Goal: Information Seeking & Learning: Understand process/instructions

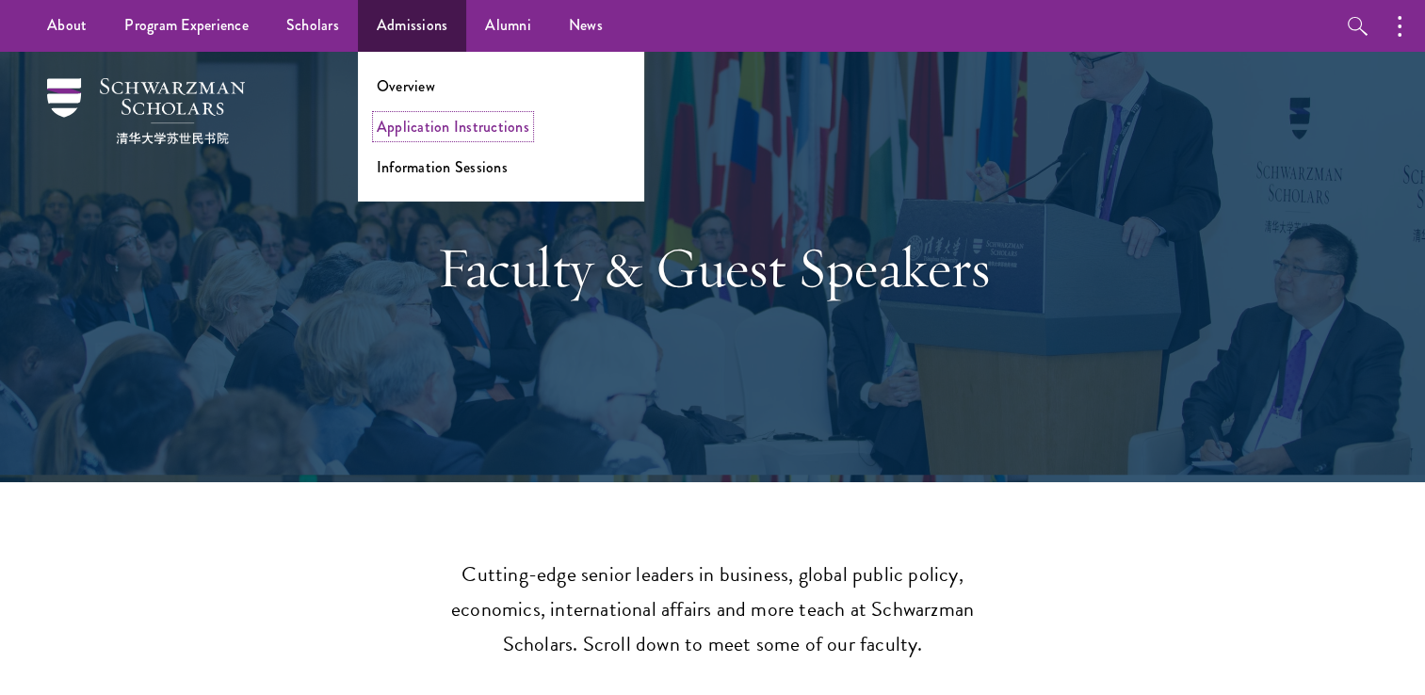
click at [419, 121] on link "Application Instructions" at bounding box center [453, 127] width 153 height 22
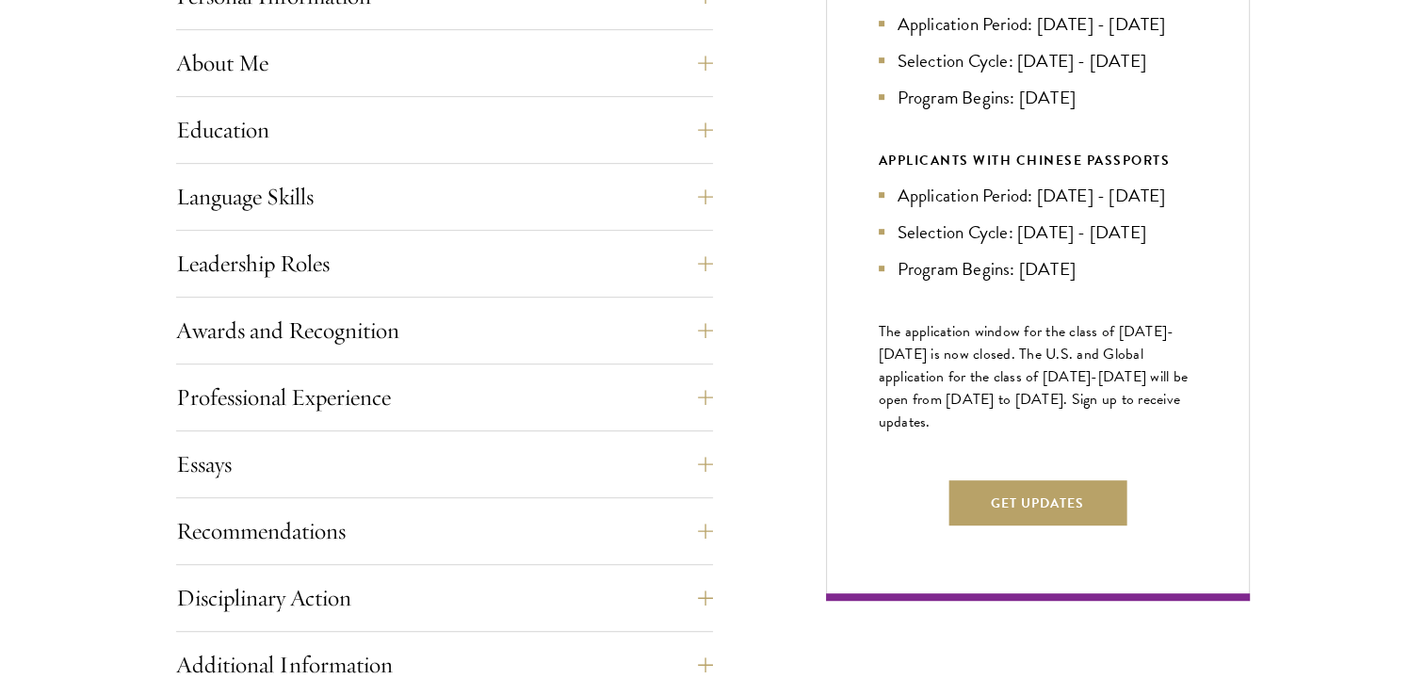
scroll to position [942, 0]
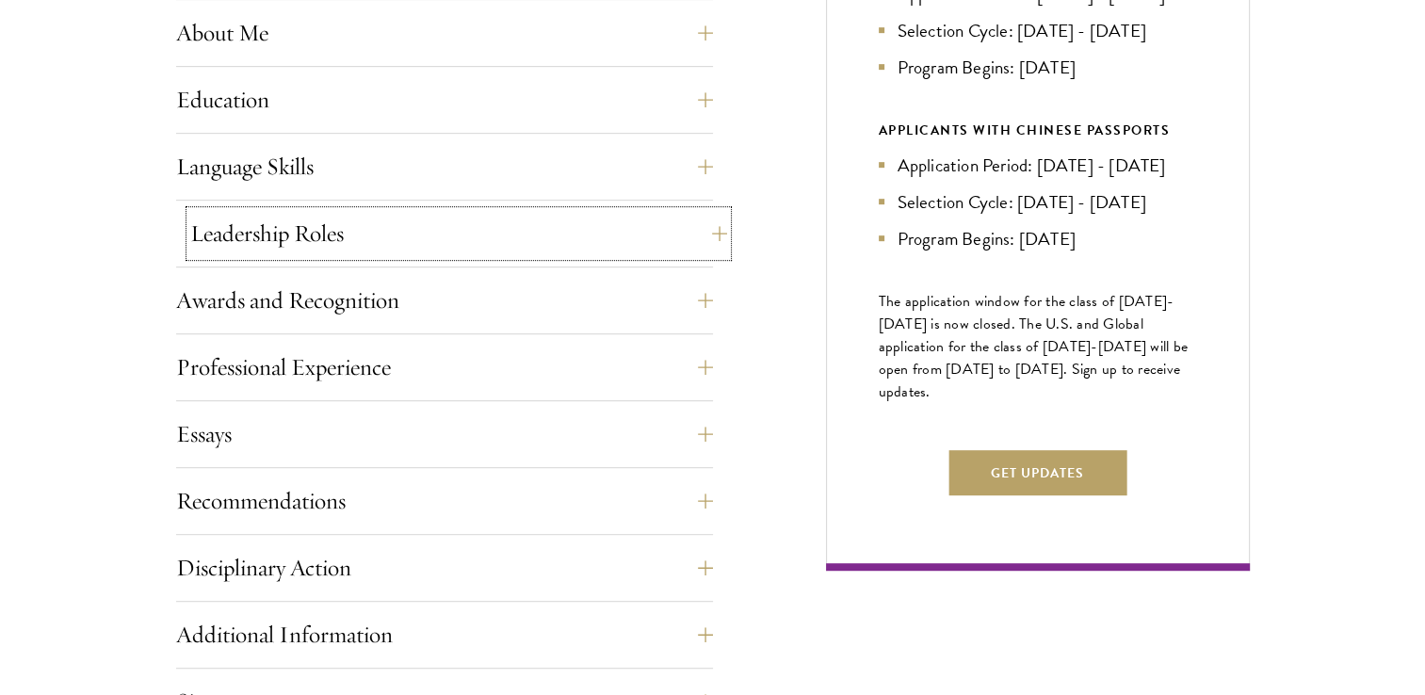
click at [542, 235] on button "Leadership Roles" at bounding box center [458, 233] width 537 height 45
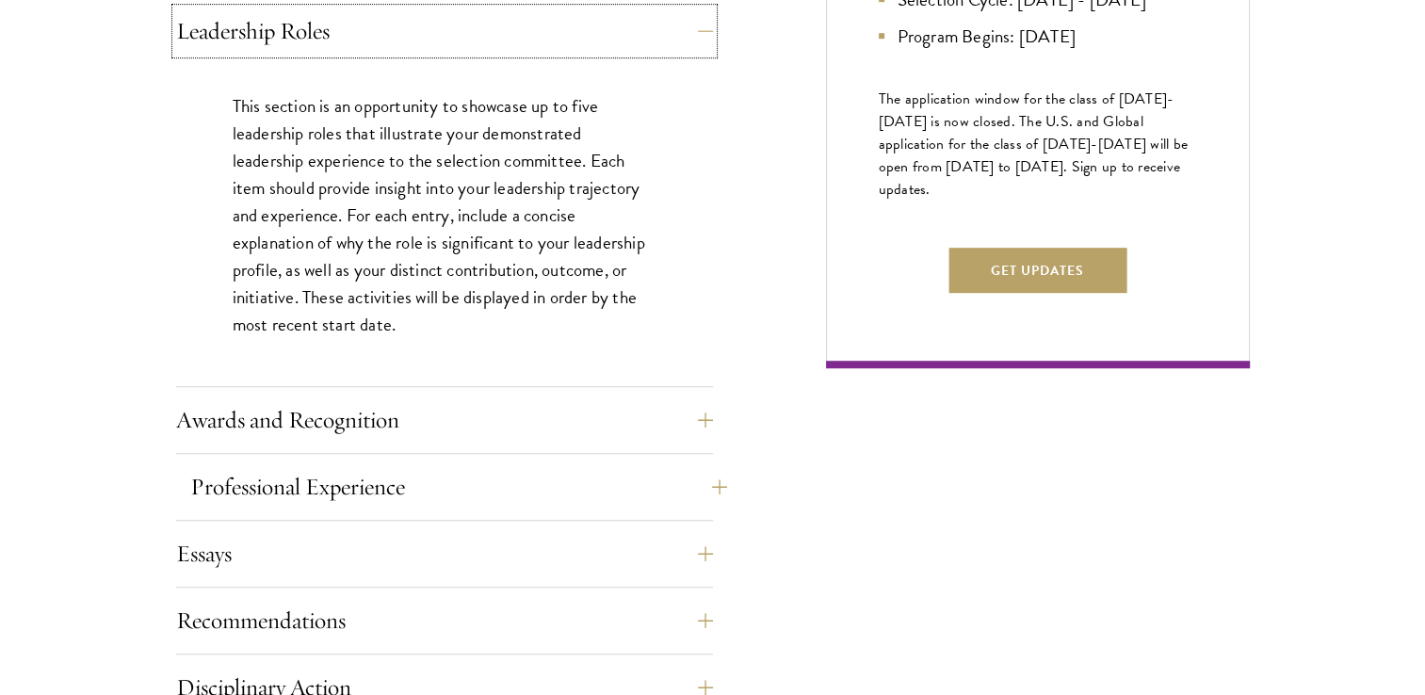
scroll to position [1224, 0]
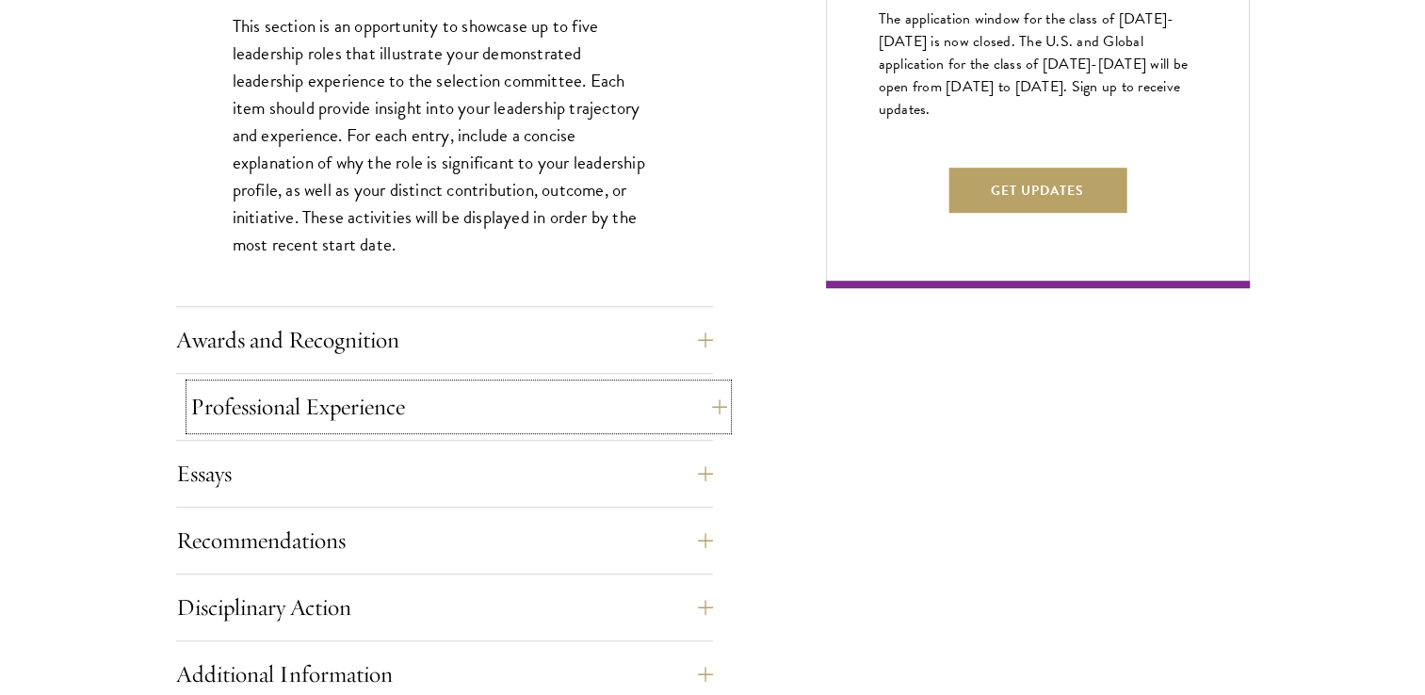
click at [456, 391] on button "Professional Experience" at bounding box center [458, 406] width 537 height 45
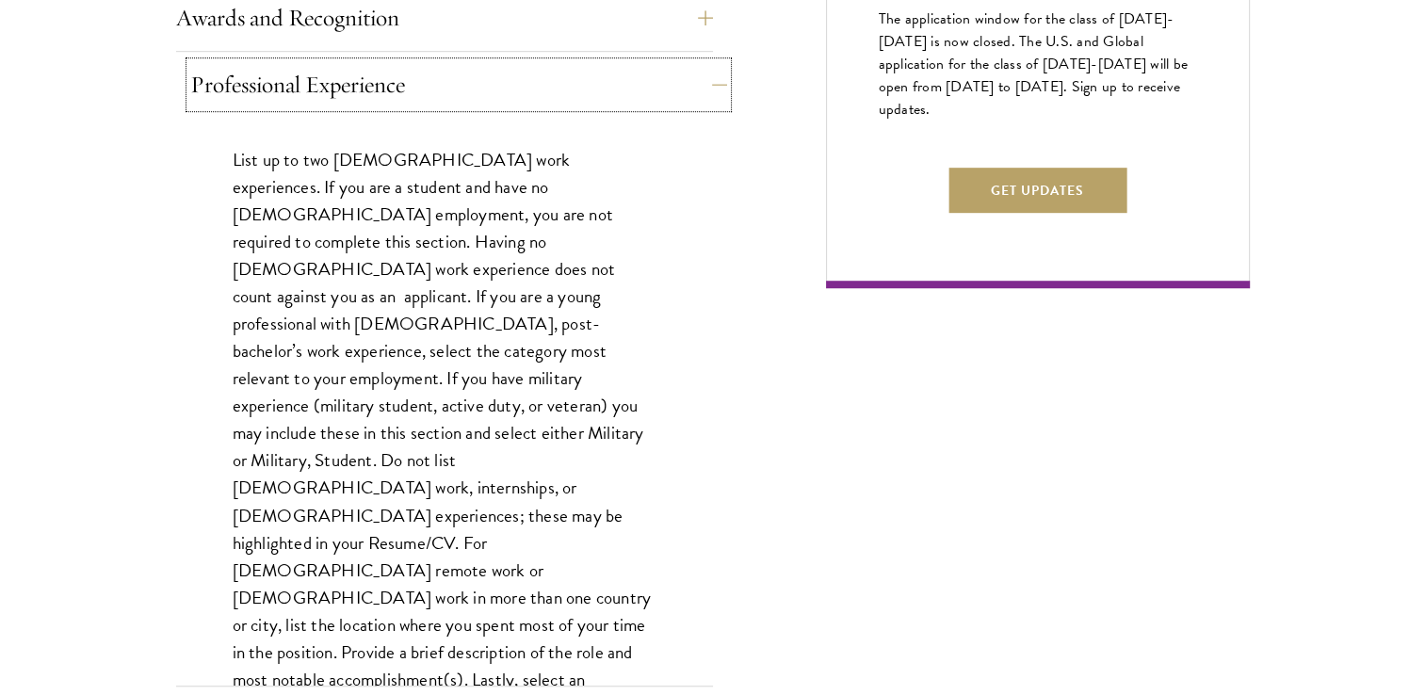
click at [562, 89] on button "Professional Experience" at bounding box center [458, 84] width 537 height 45
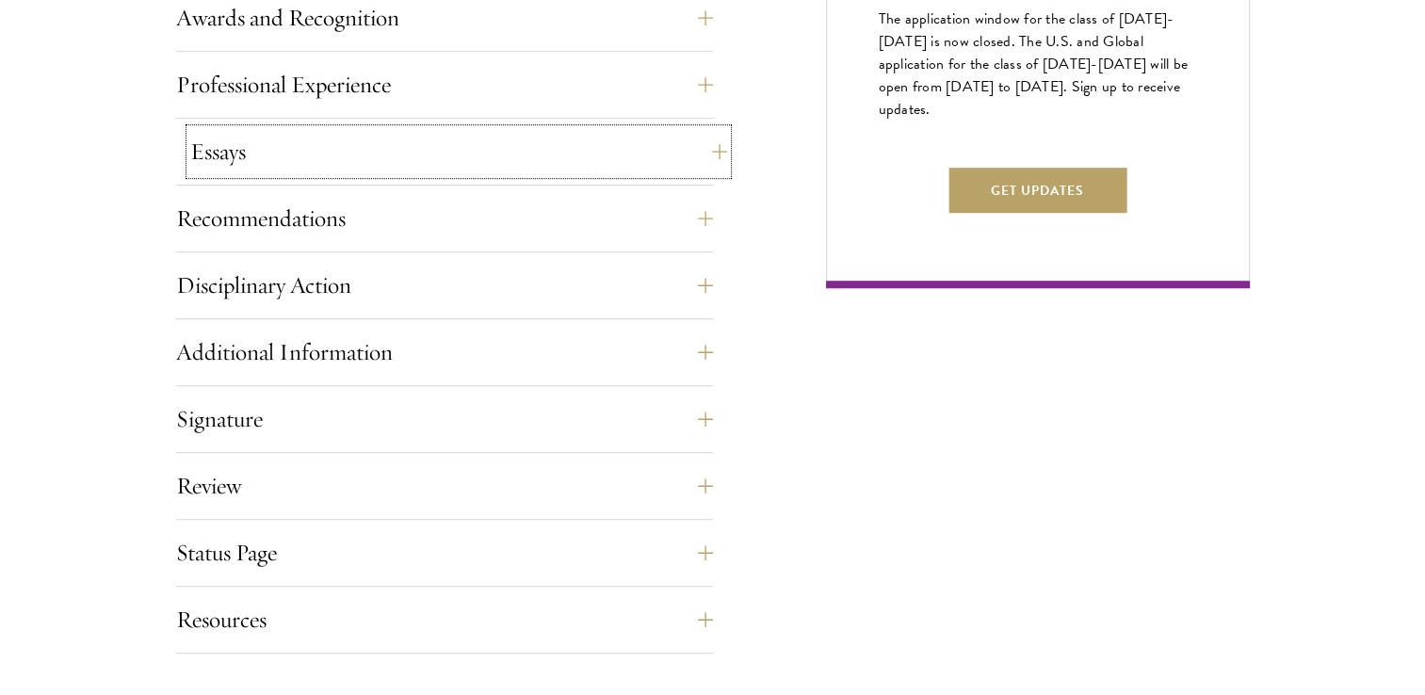
click at [535, 147] on button "Essays" at bounding box center [458, 151] width 537 height 45
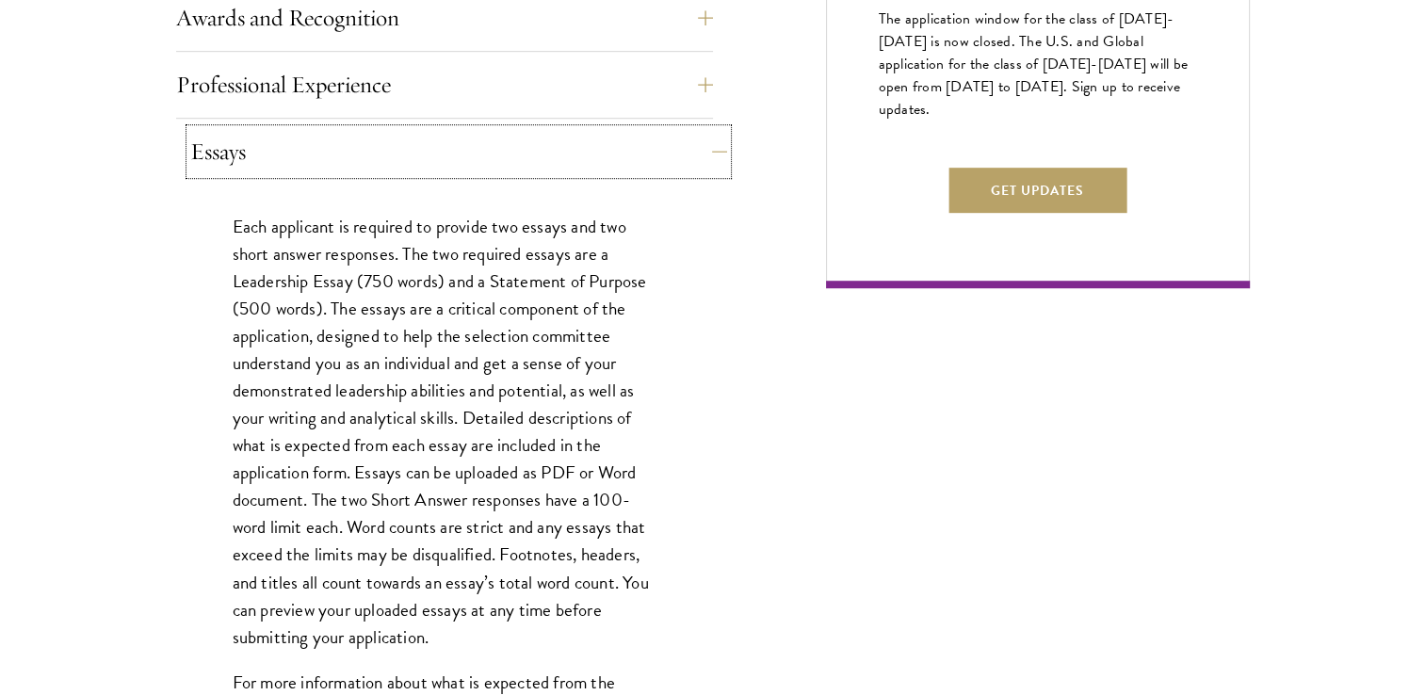
click at [535, 147] on button "Essays" at bounding box center [458, 151] width 537 height 45
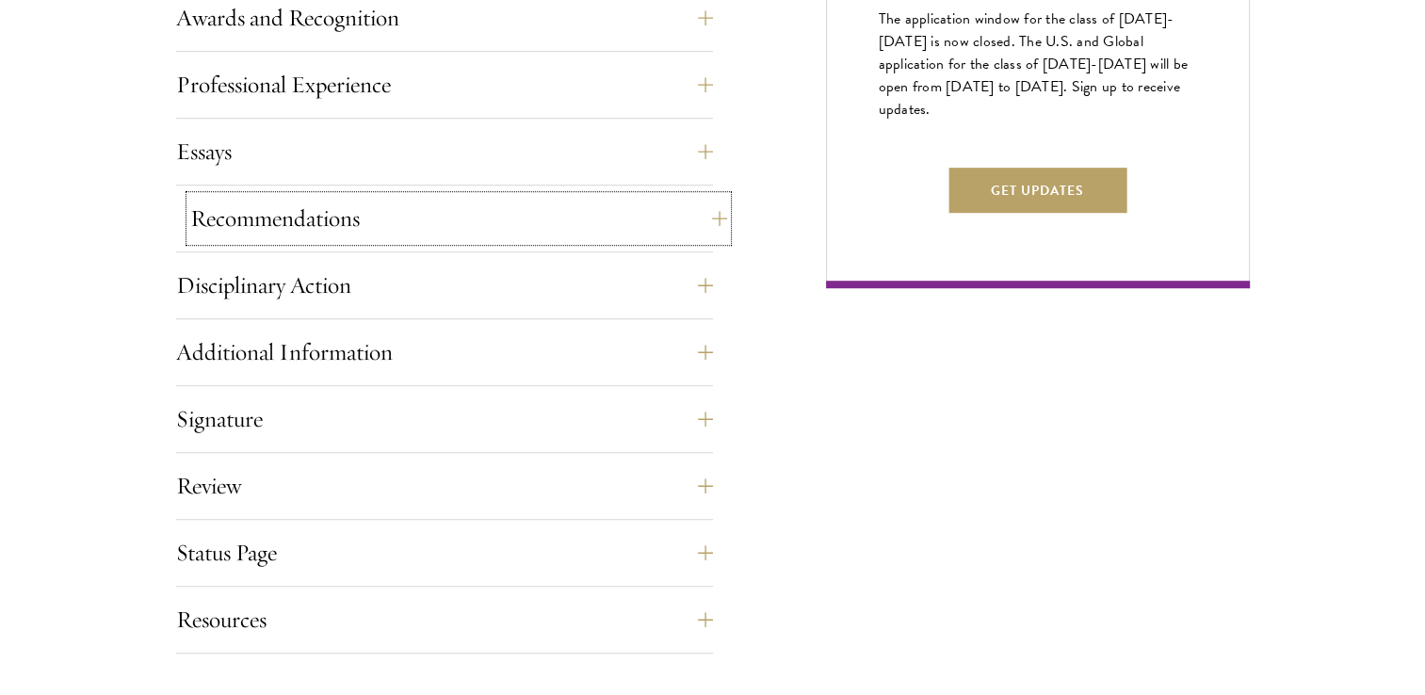
click at [530, 222] on button "Recommendations" at bounding box center [458, 218] width 537 height 45
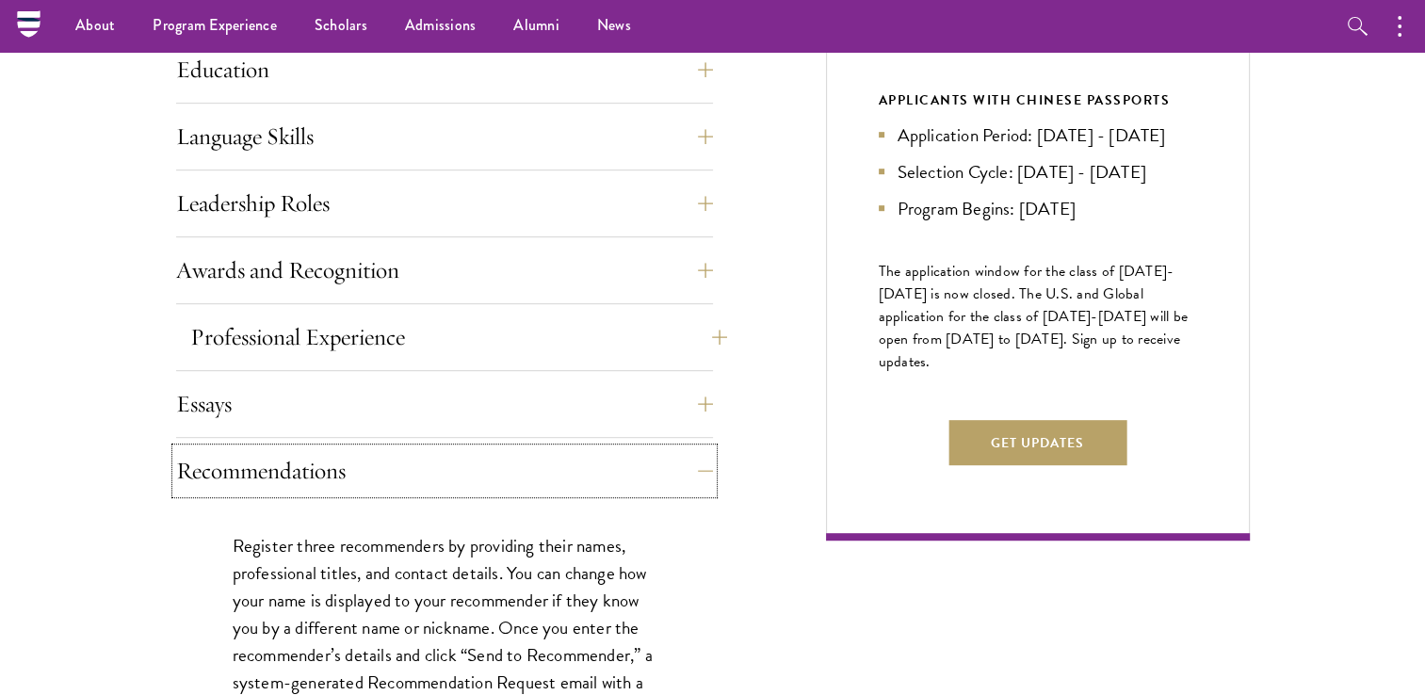
scroll to position [942, 0]
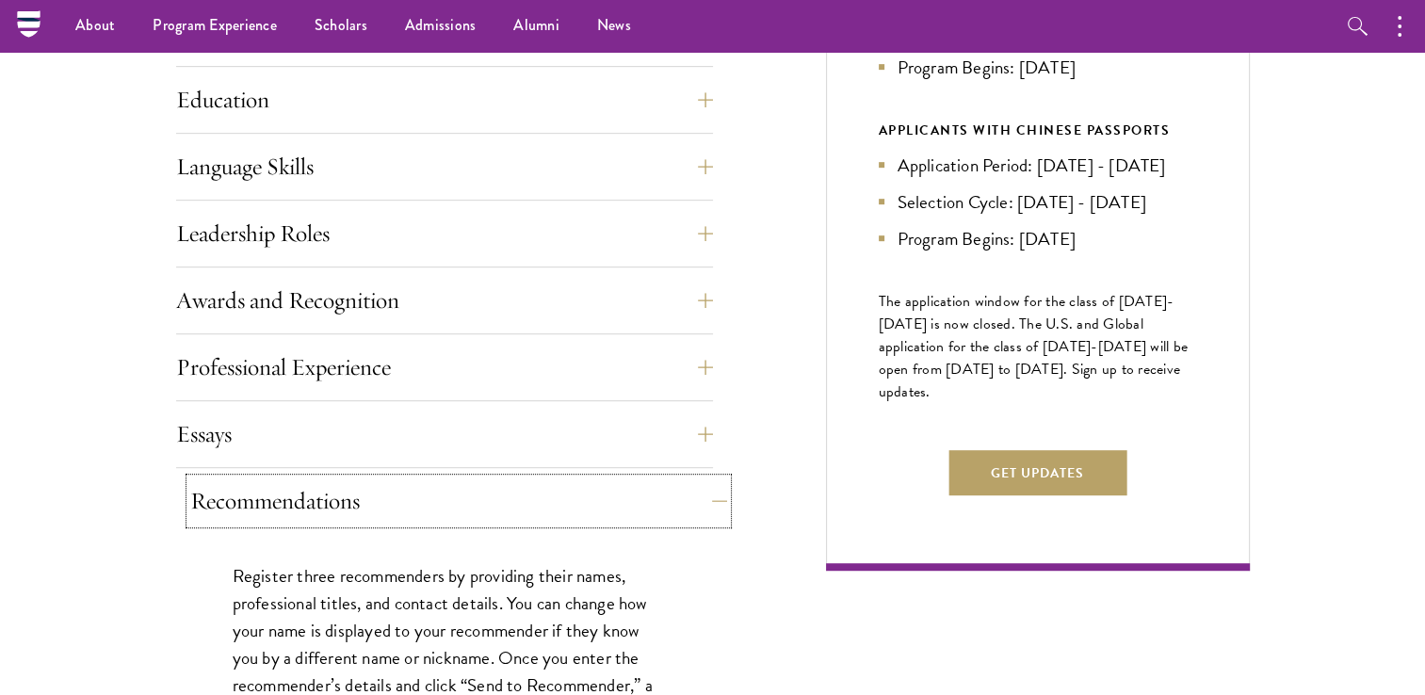
click at [397, 504] on button "Recommendations" at bounding box center [458, 500] width 537 height 45
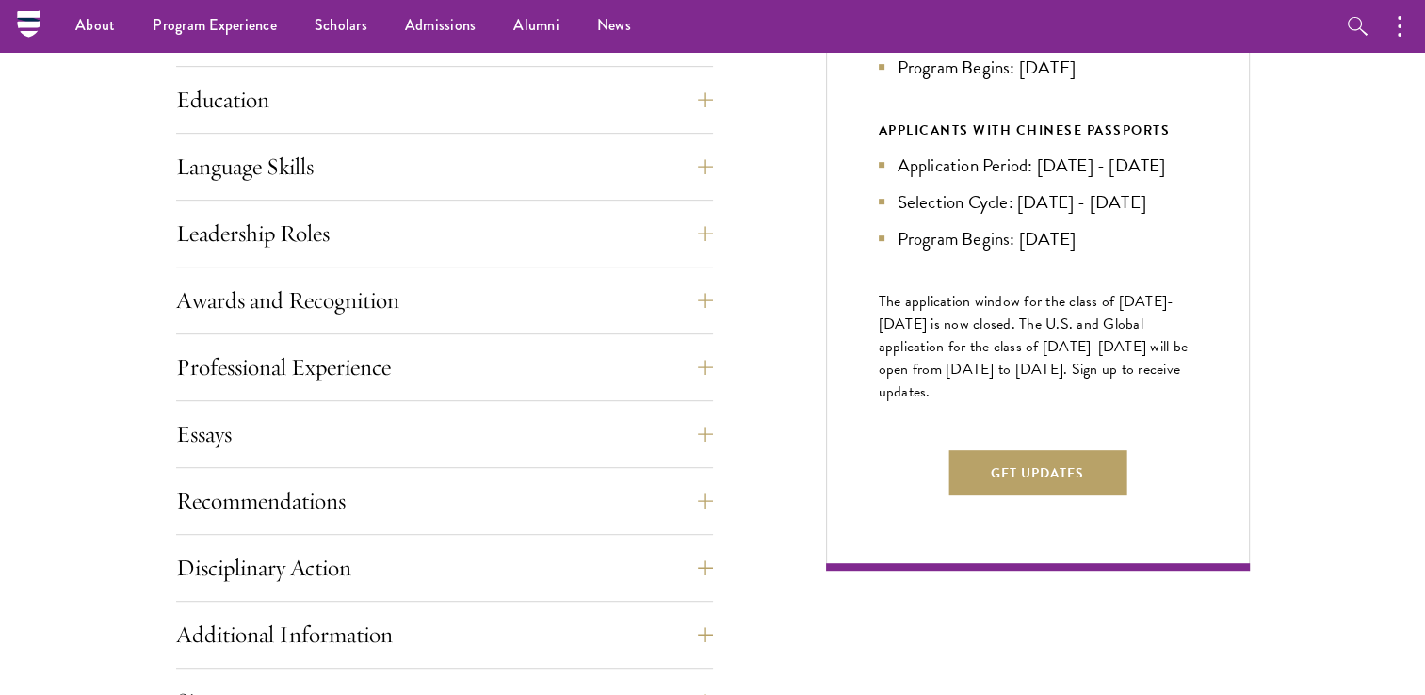
click at [364, 333] on div "Application Home Page The online application form must be completed in English.…" at bounding box center [444, 406] width 537 height 1059
click at [373, 307] on button "Awards and Recognition" at bounding box center [458, 300] width 537 height 45
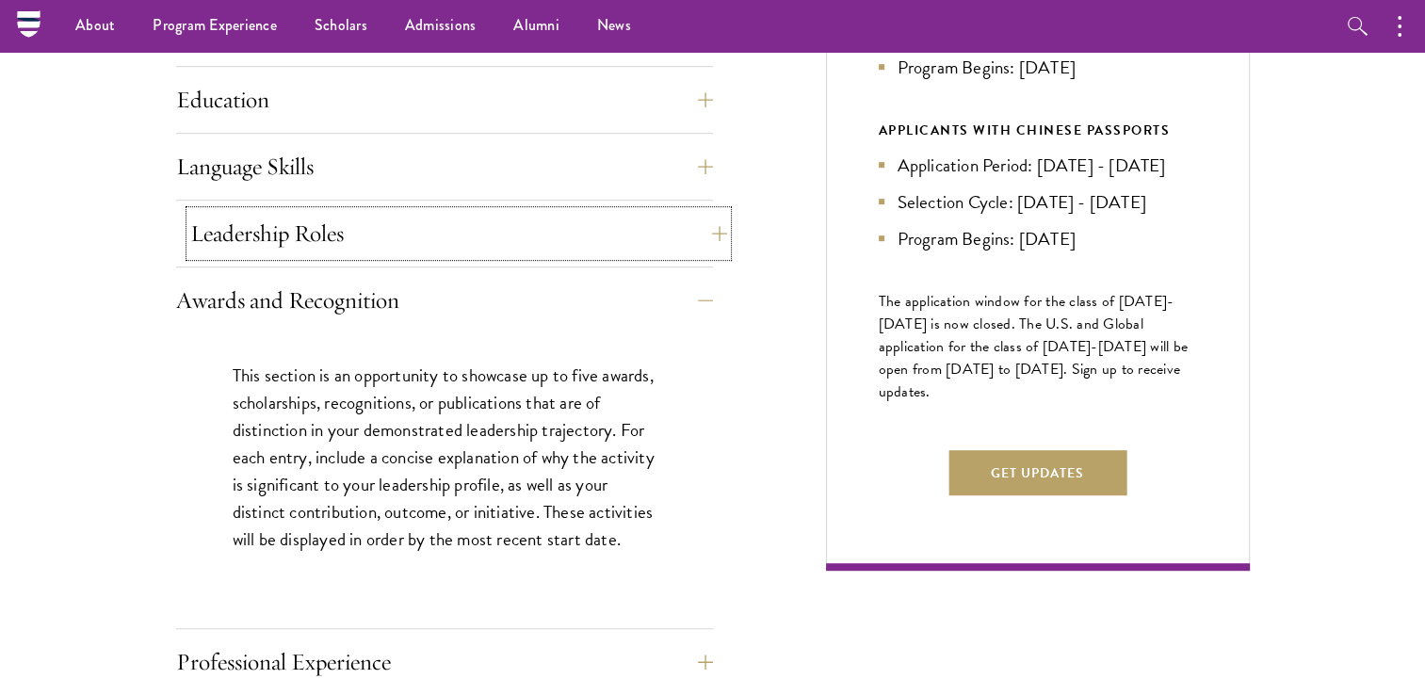
click at [511, 249] on button "Leadership Roles" at bounding box center [458, 233] width 537 height 45
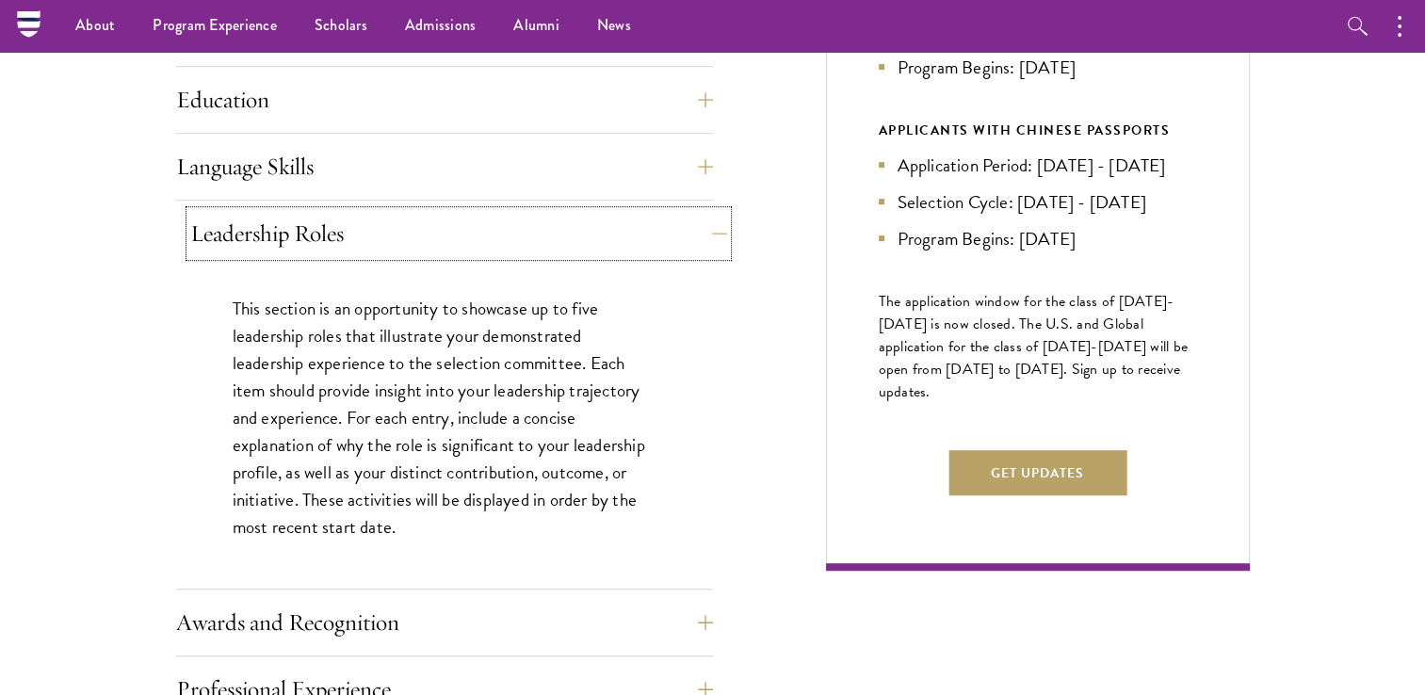
click at [510, 243] on button "Leadership Roles" at bounding box center [458, 233] width 537 height 45
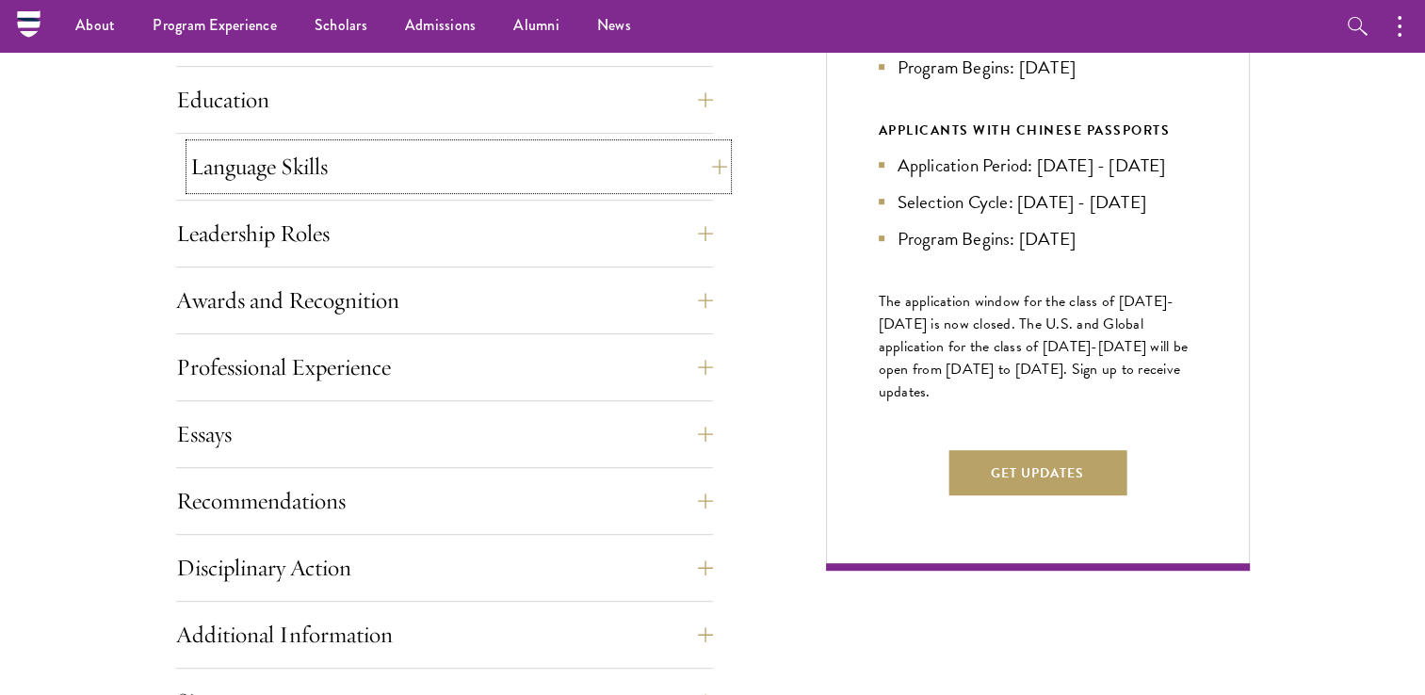
click at [509, 168] on button "Language Skills" at bounding box center [458, 166] width 537 height 45
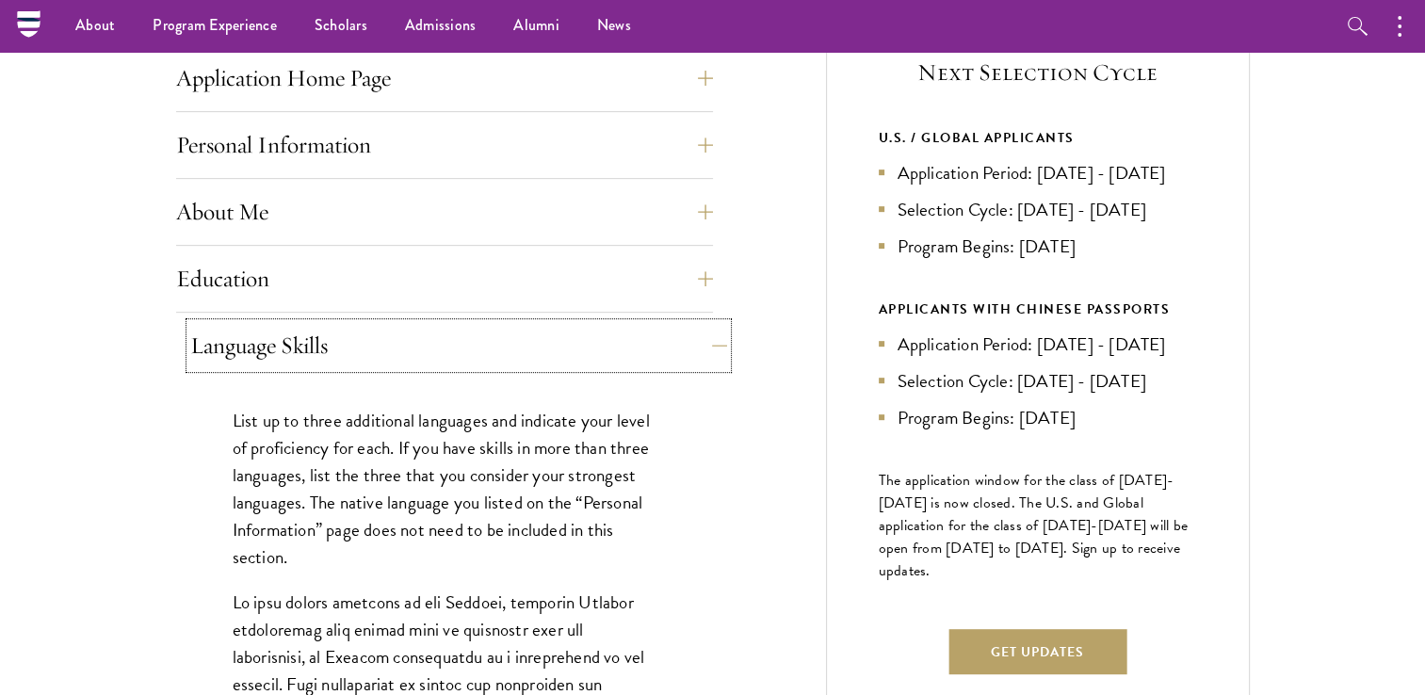
scroll to position [753, 0]
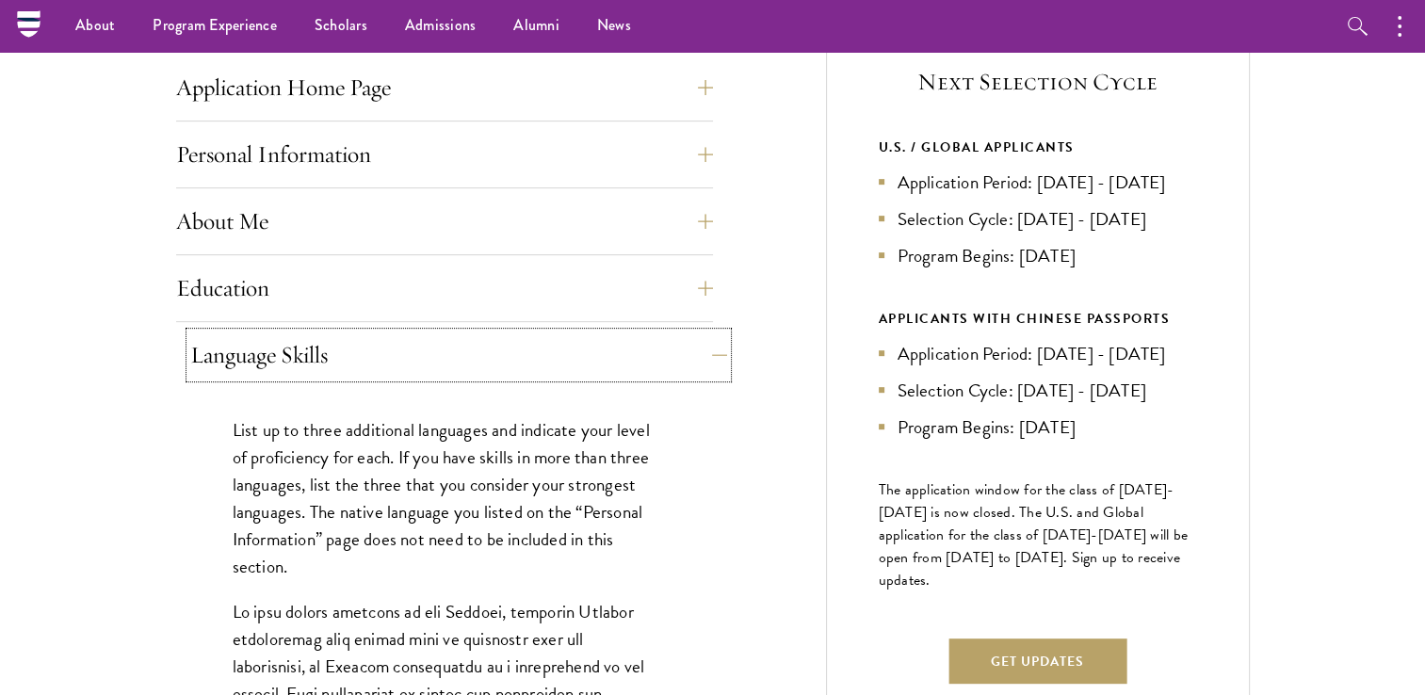
click at [280, 357] on button "Language Skills" at bounding box center [458, 354] width 537 height 45
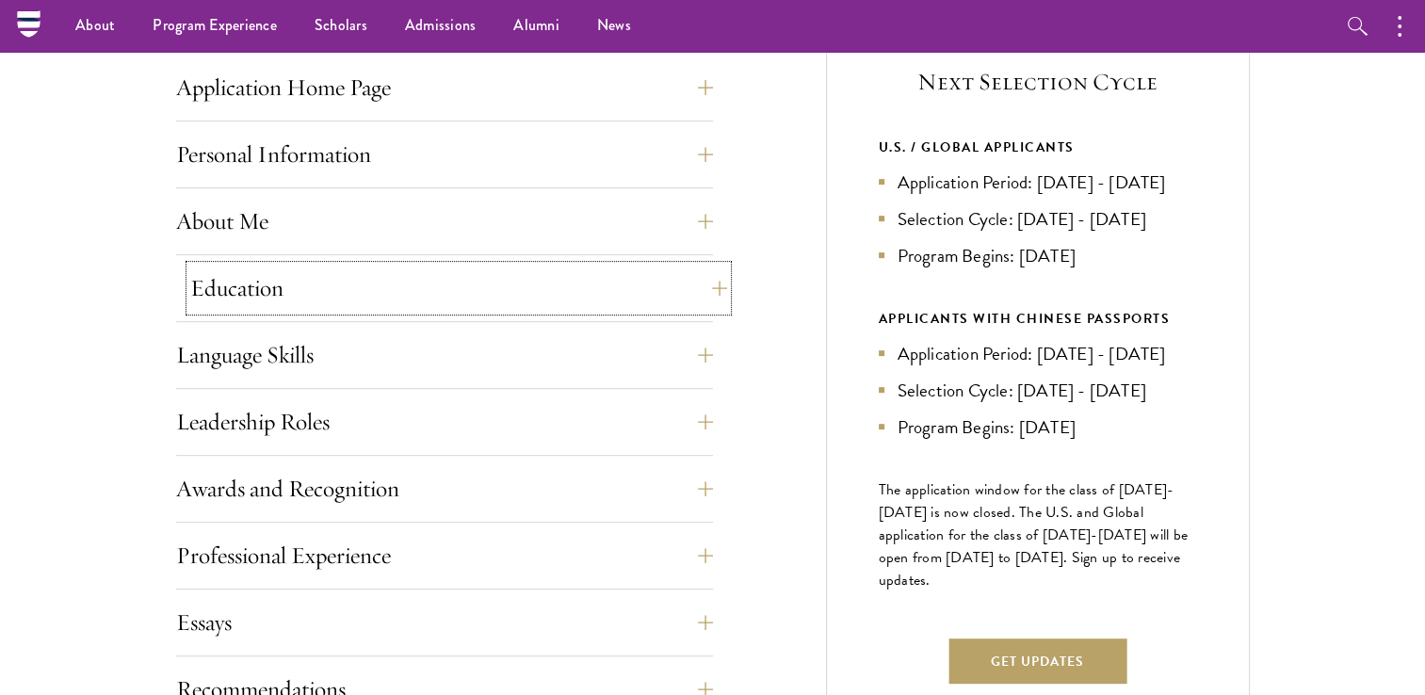
click at [301, 294] on button "Education" at bounding box center [458, 288] width 537 height 45
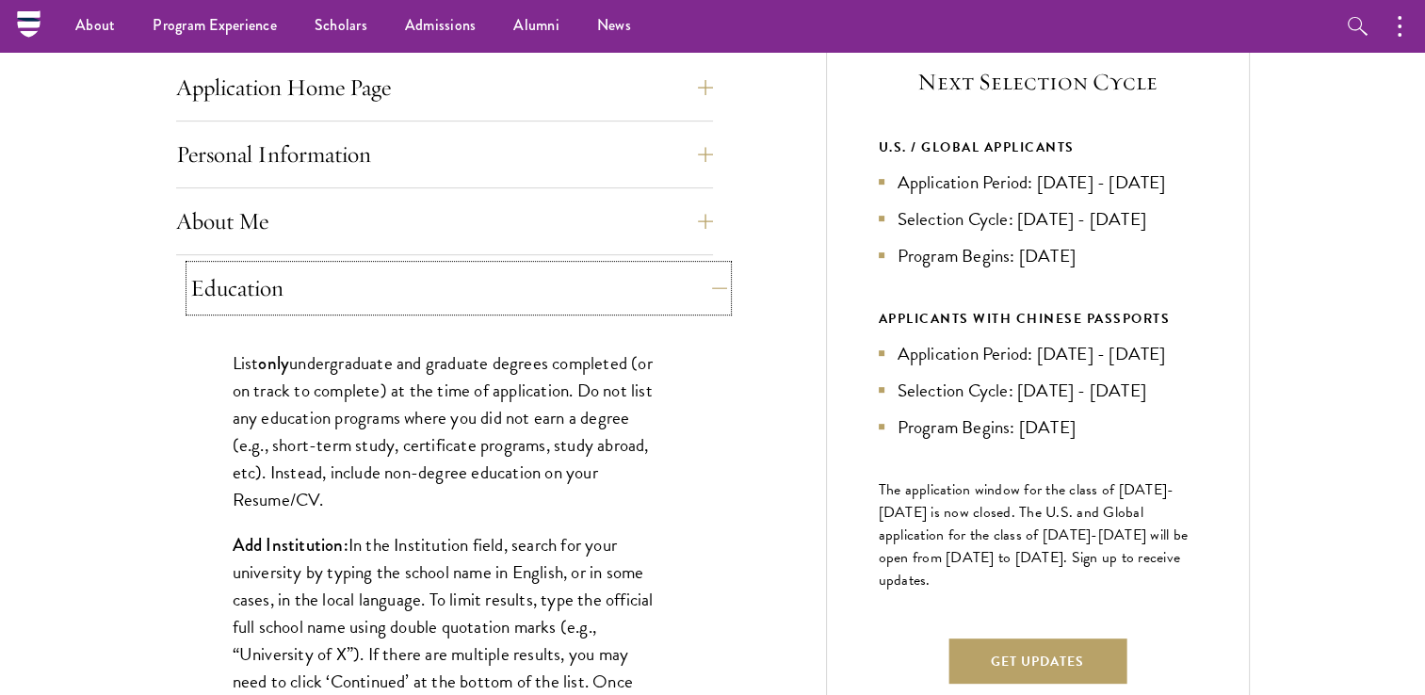
click at [251, 289] on button "Education" at bounding box center [458, 288] width 537 height 45
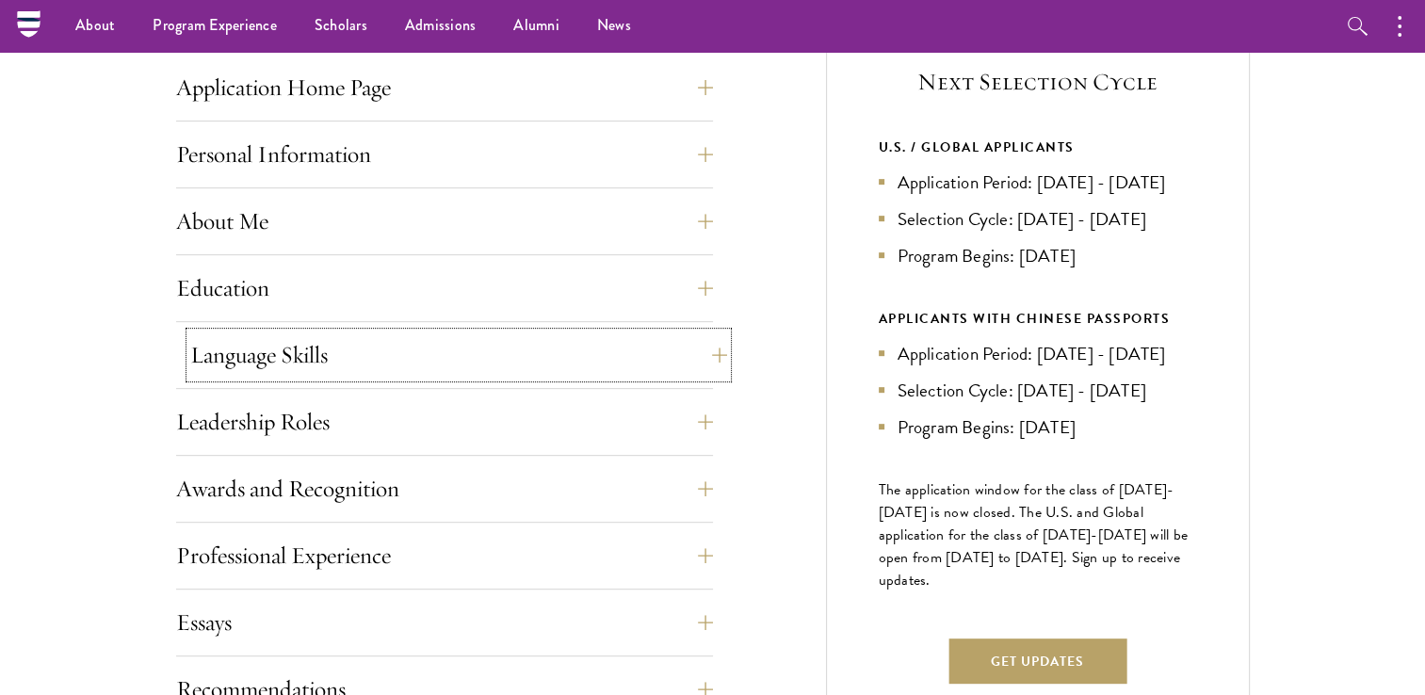
click at [260, 368] on button "Language Skills" at bounding box center [458, 354] width 537 height 45
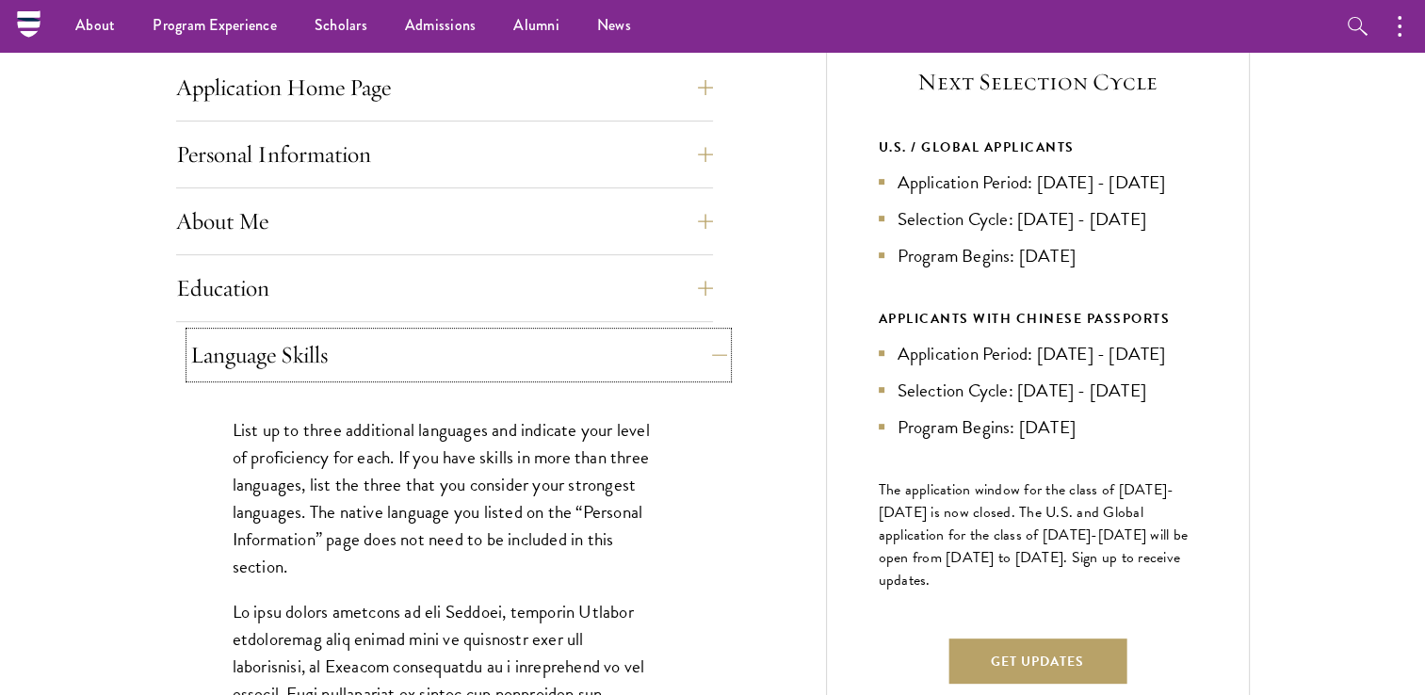
click at [294, 360] on button "Language Skills" at bounding box center [458, 354] width 537 height 45
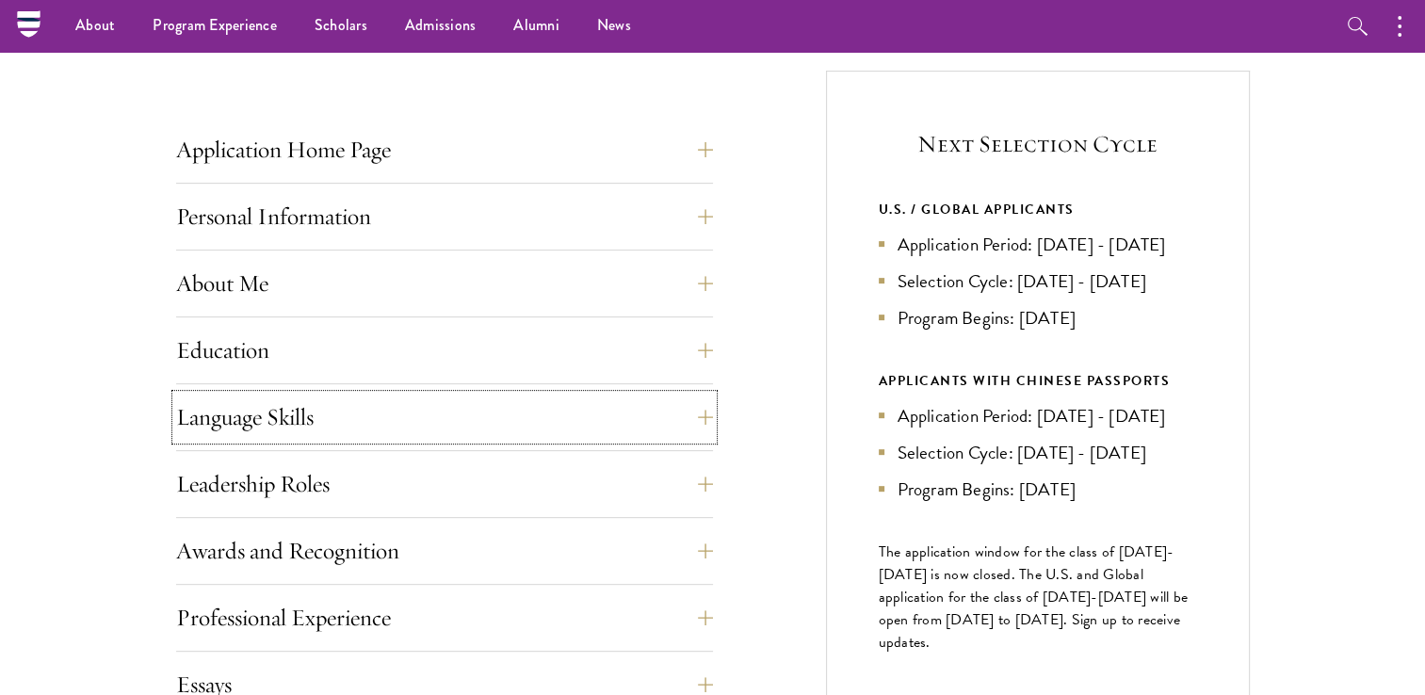
scroll to position [659, 0]
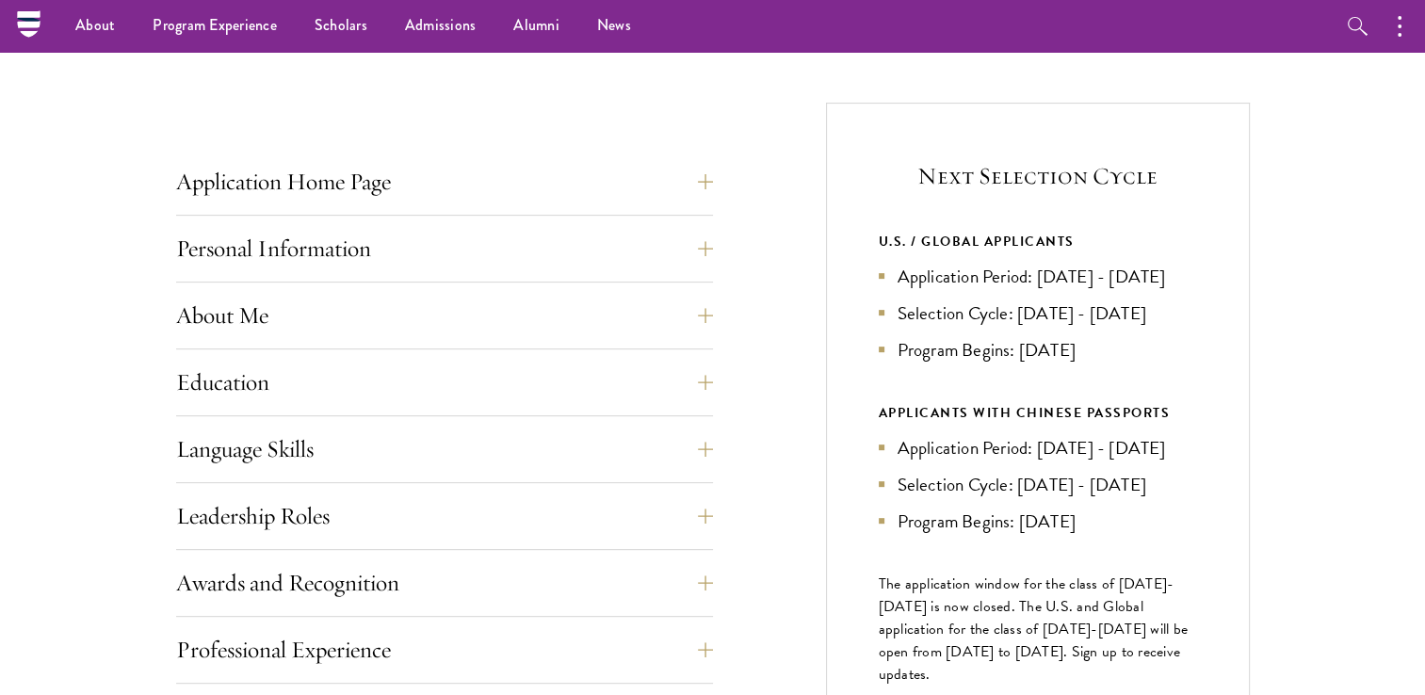
click at [346, 206] on div "Application Home Page The online application form must be completed in English.…" at bounding box center [444, 187] width 537 height 56
click at [357, 184] on button "Application Home Page" at bounding box center [458, 181] width 537 height 45
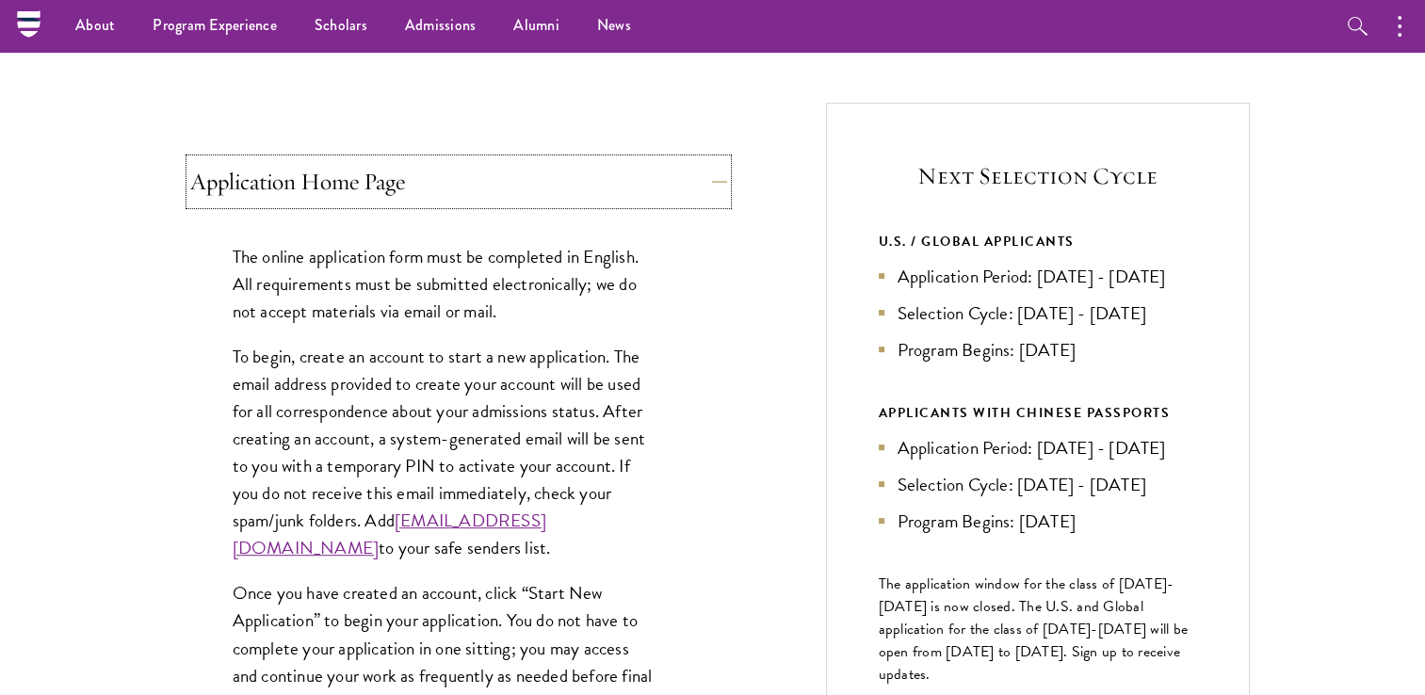
click at [357, 184] on button "Application Home Page" at bounding box center [458, 181] width 537 height 45
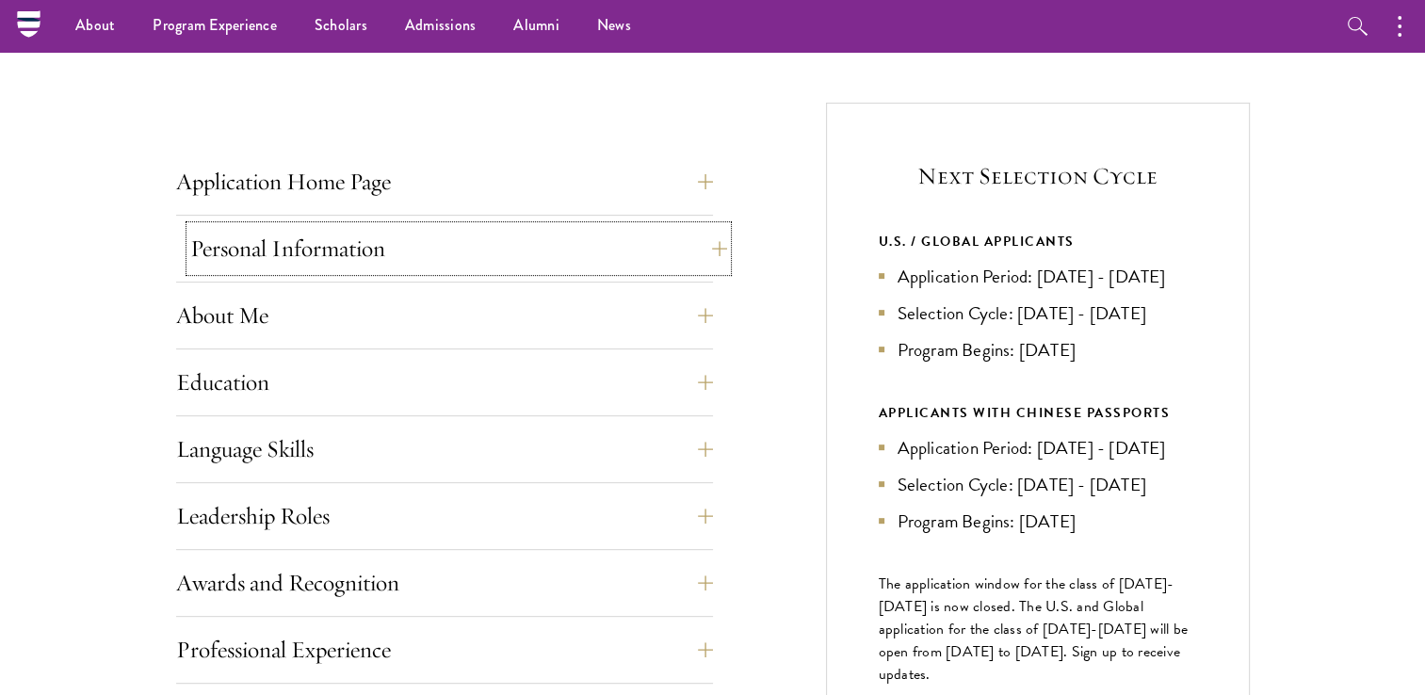
click at [358, 242] on button "Personal Information" at bounding box center [458, 248] width 537 height 45
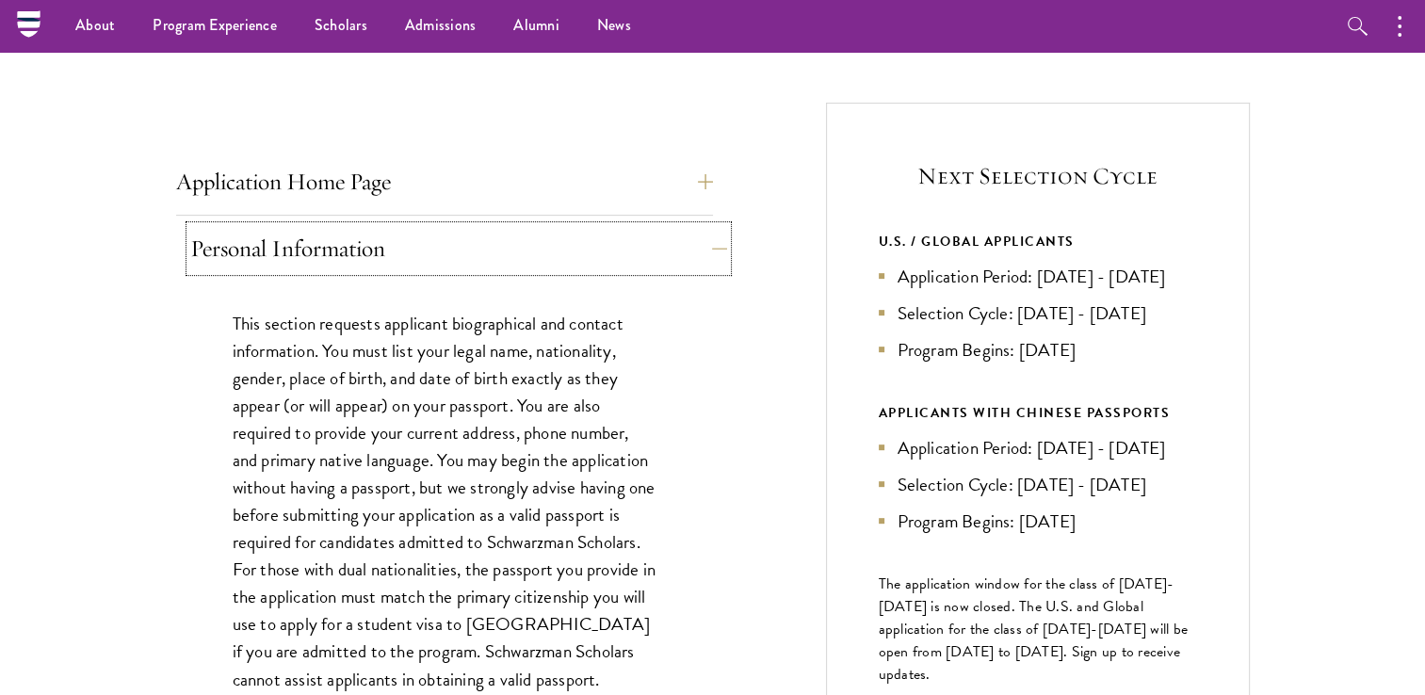
click at [358, 242] on button "Personal Information" at bounding box center [458, 248] width 537 height 45
